Goal: Task Accomplishment & Management: Complete application form

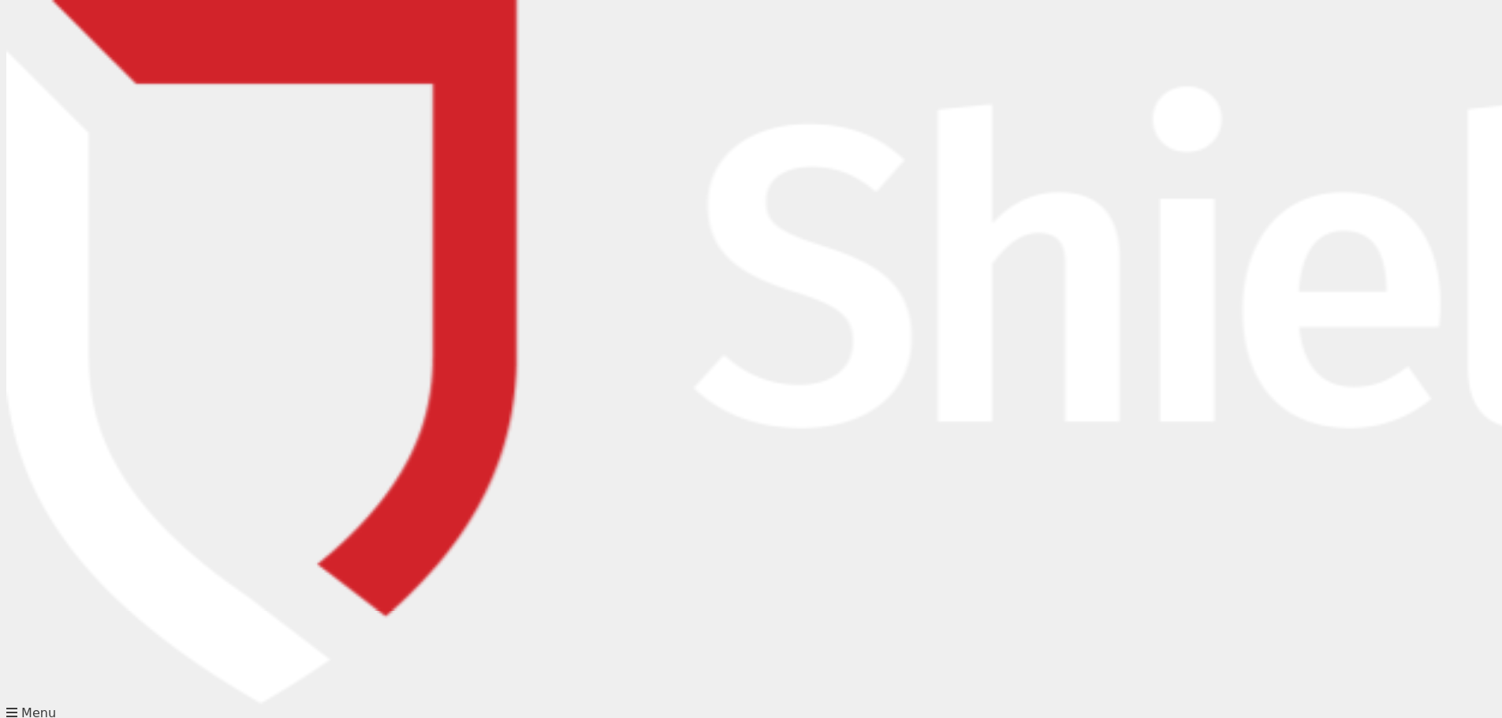
scroll to position [79, 0]
type input "[PERSON_NAME]"
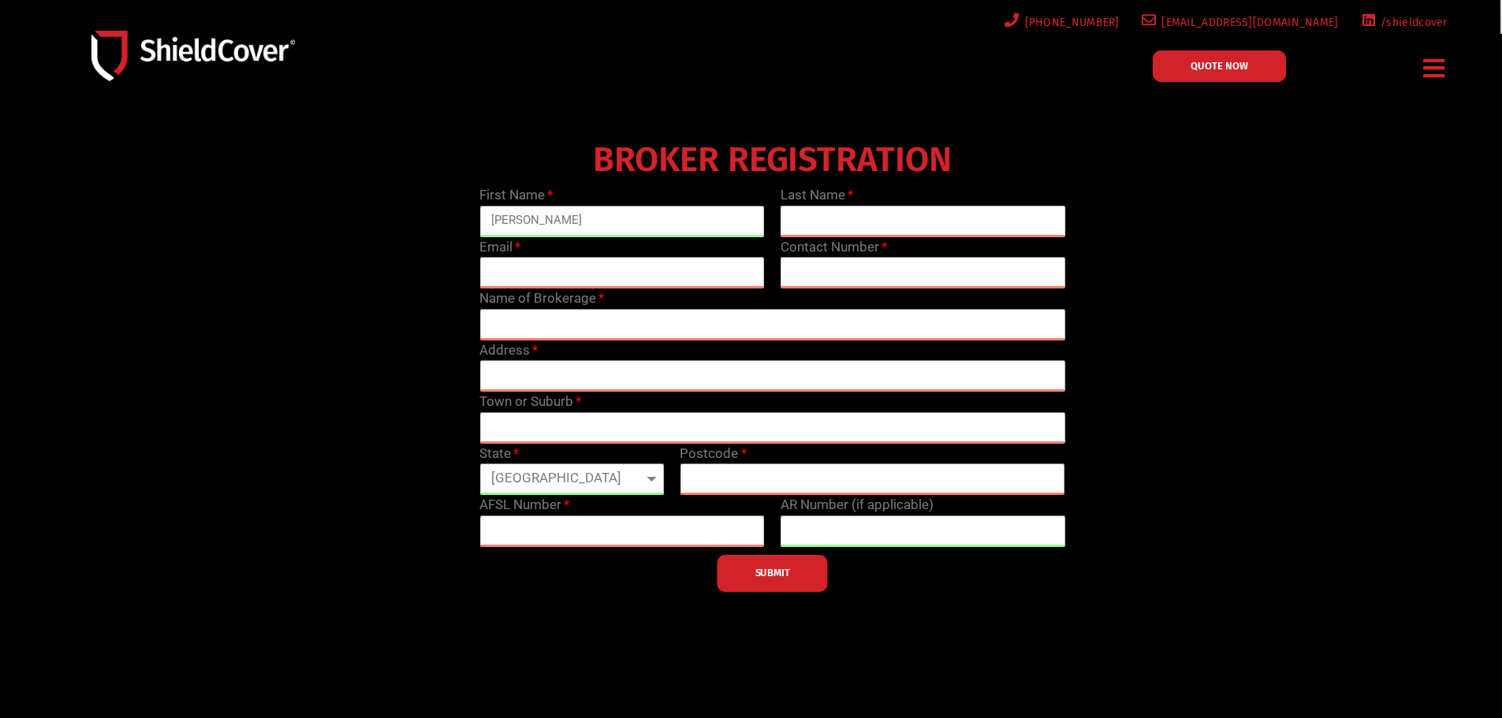
click at [918, 222] on input "text" at bounding box center [923, 222] width 285 height 32
type input "[PERSON_NAME]"
click at [605, 275] on input "email" at bounding box center [621, 273] width 285 height 32
type input "[PERSON_NAME][EMAIL_ADDRESS][DOMAIN_NAME]"
click at [860, 263] on input "text" at bounding box center [923, 273] width 285 height 32
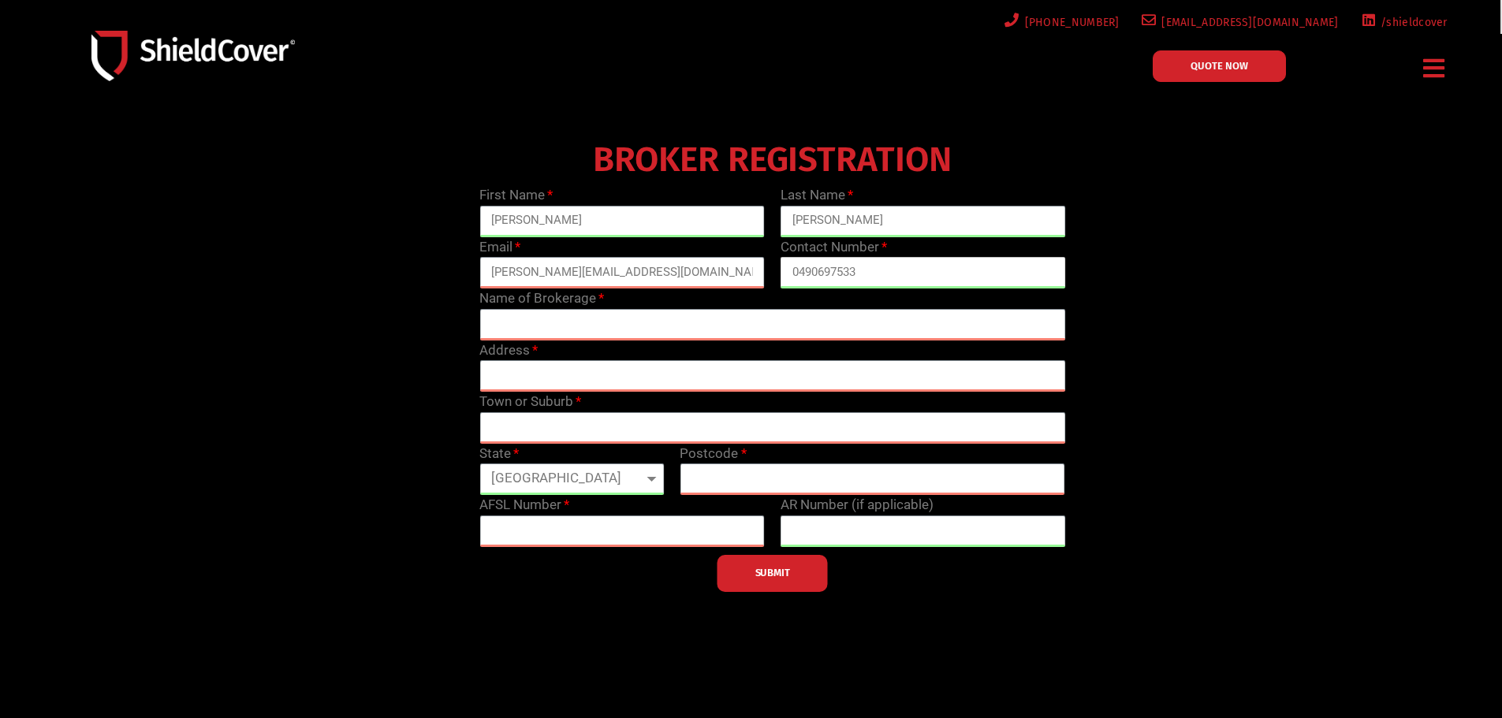
type input "0490697533"
type input "BML Risk Advisers"
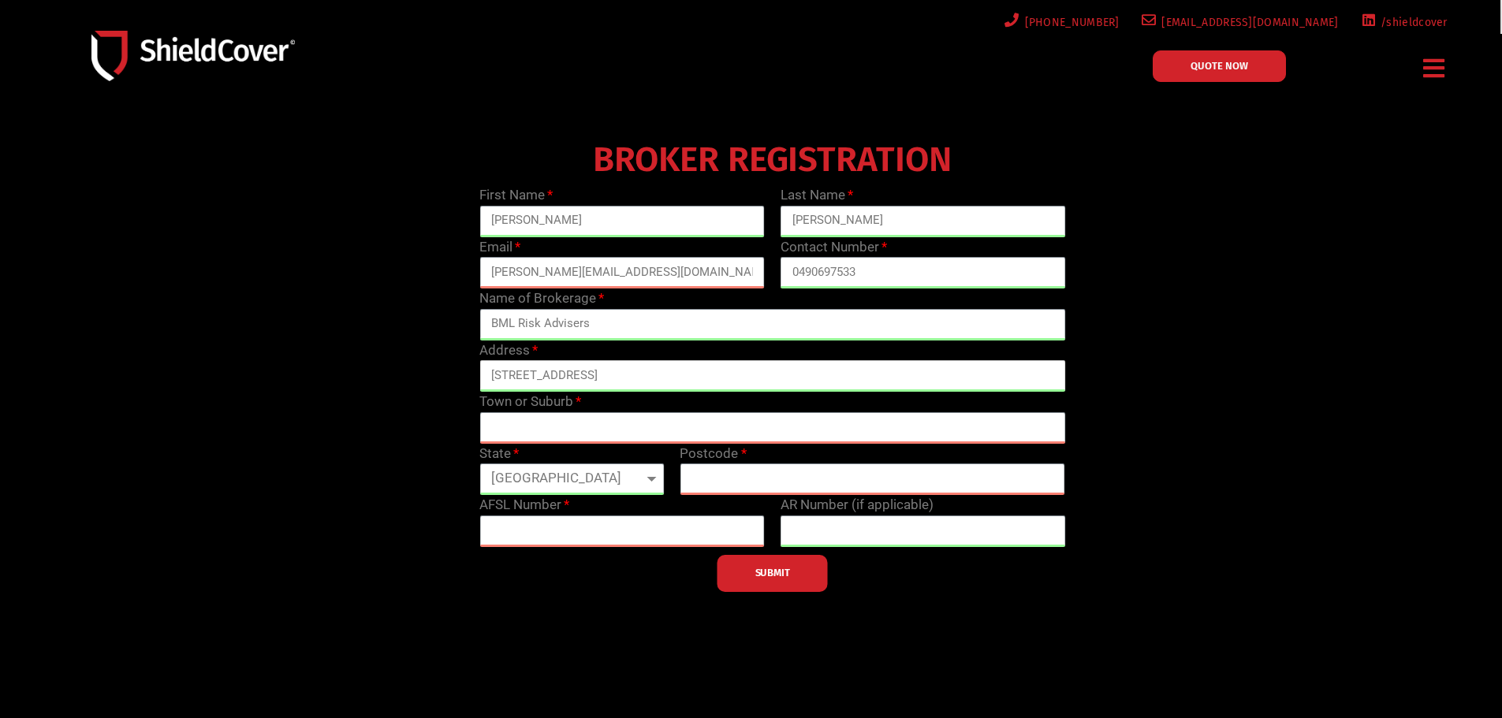
type input "[STREET_ADDRESS]"
type input "[GEOGRAPHIC_DATA]"
select select "VIC"
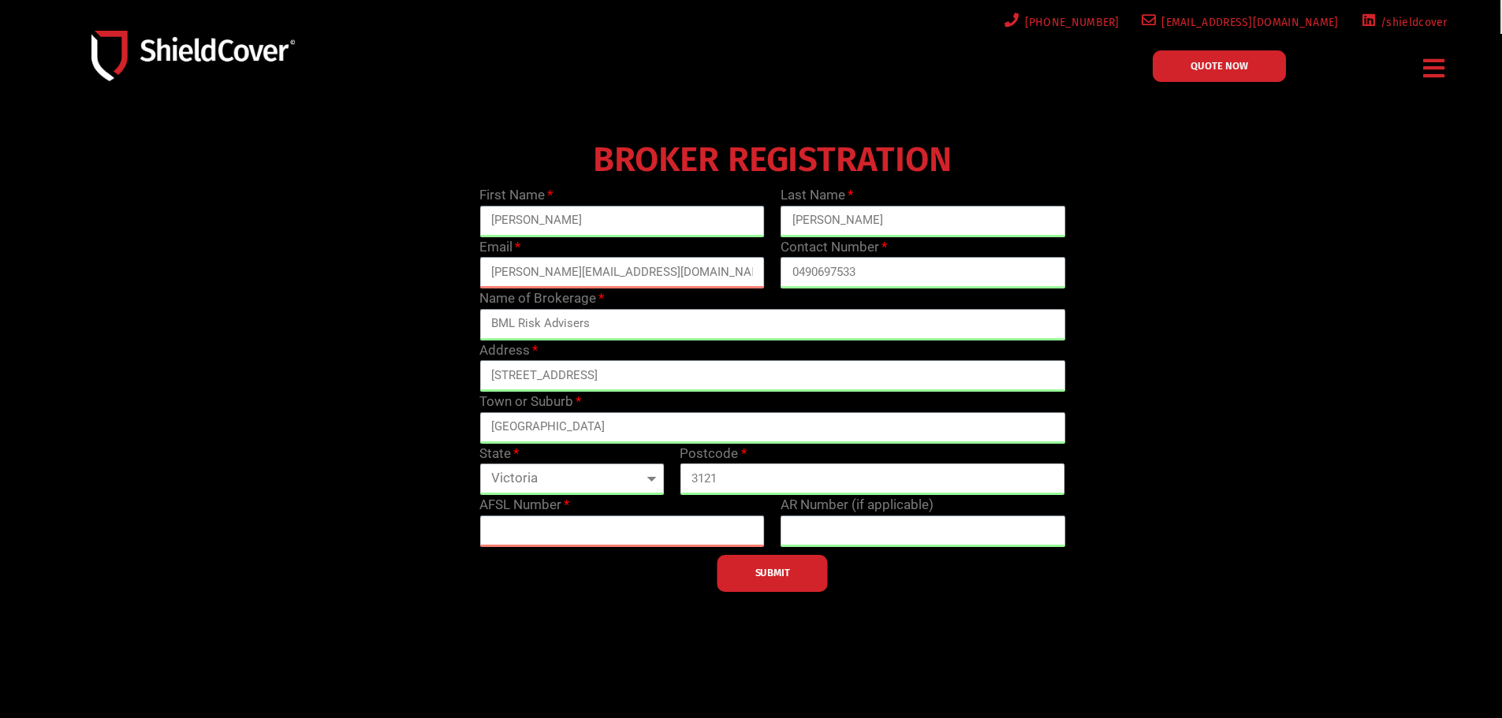
type input "3121"
type input "240549"
click at [950, 529] on input "text" at bounding box center [923, 532] width 285 height 32
type input "1264353"
click at [789, 572] on span "SUBMIT" at bounding box center [773, 573] width 35 height 3
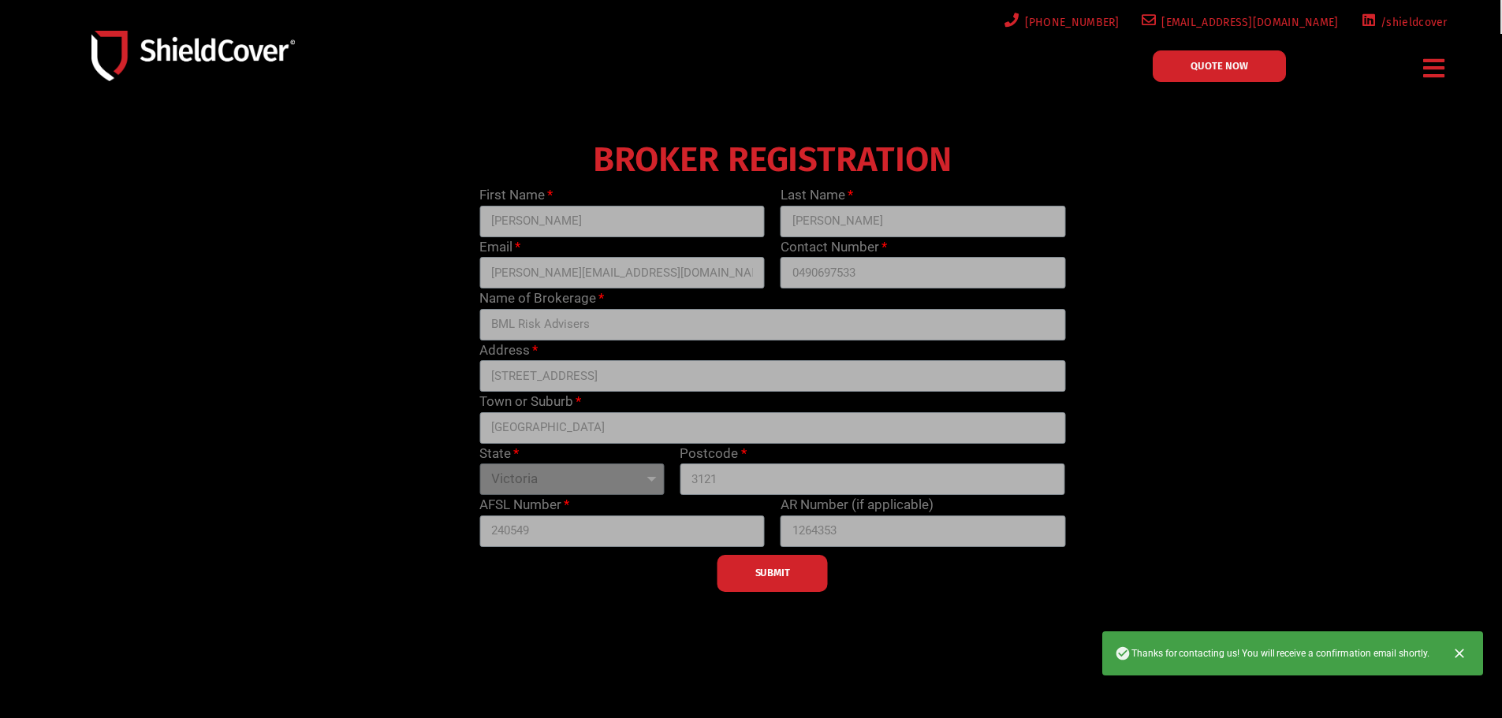
click at [731, 51] on div at bounding box center [835, 69] width 218 height 52
